Goal: Find contact information: Find contact information

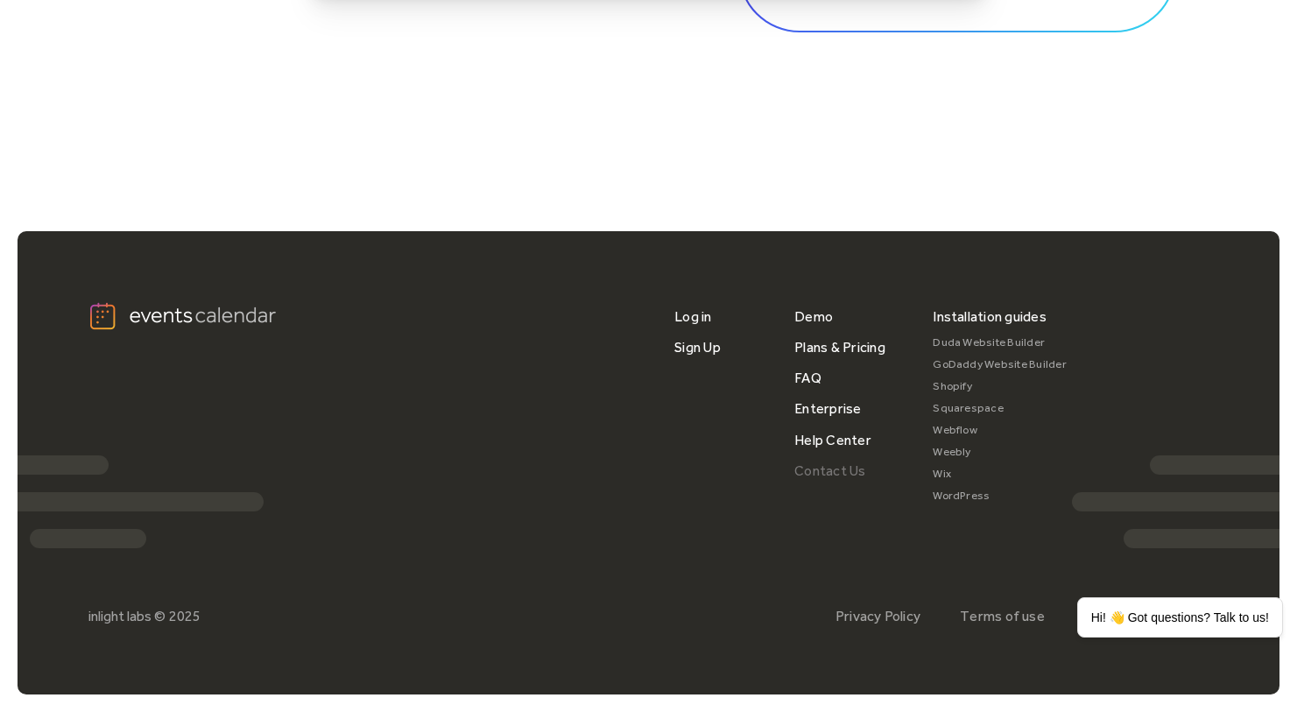
click at [824, 475] on link "Contact Us" at bounding box center [830, 471] width 71 height 31
click at [1219, 610] on div "Hi! 👋 Got questions? Talk to us!" at bounding box center [1181, 617] width 206 height 40
